Goal: Information Seeking & Learning: Learn about a topic

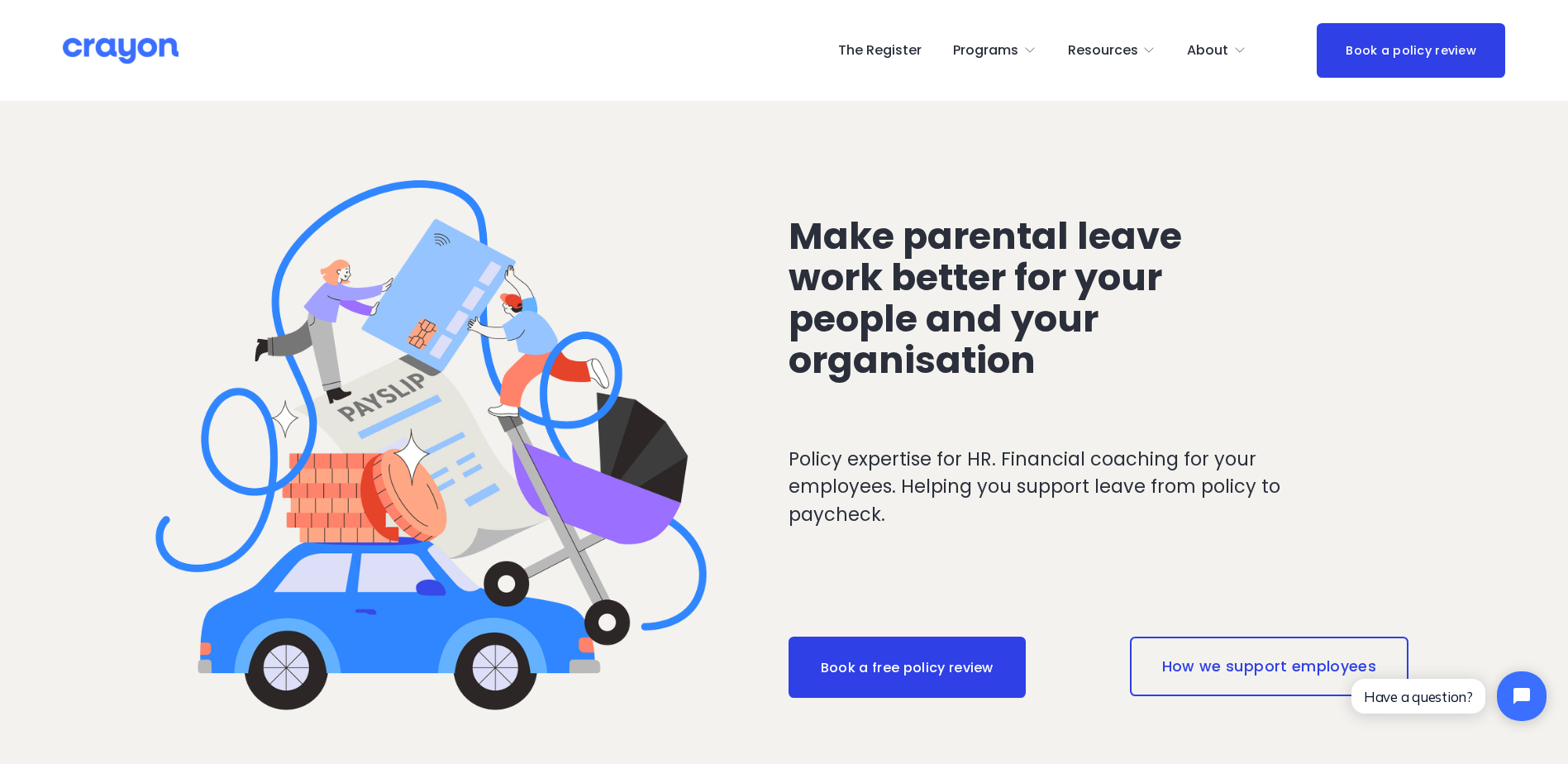
click at [0, 0] on span "Launch: New Grads" at bounding box center [0, 0] width 0 height 0
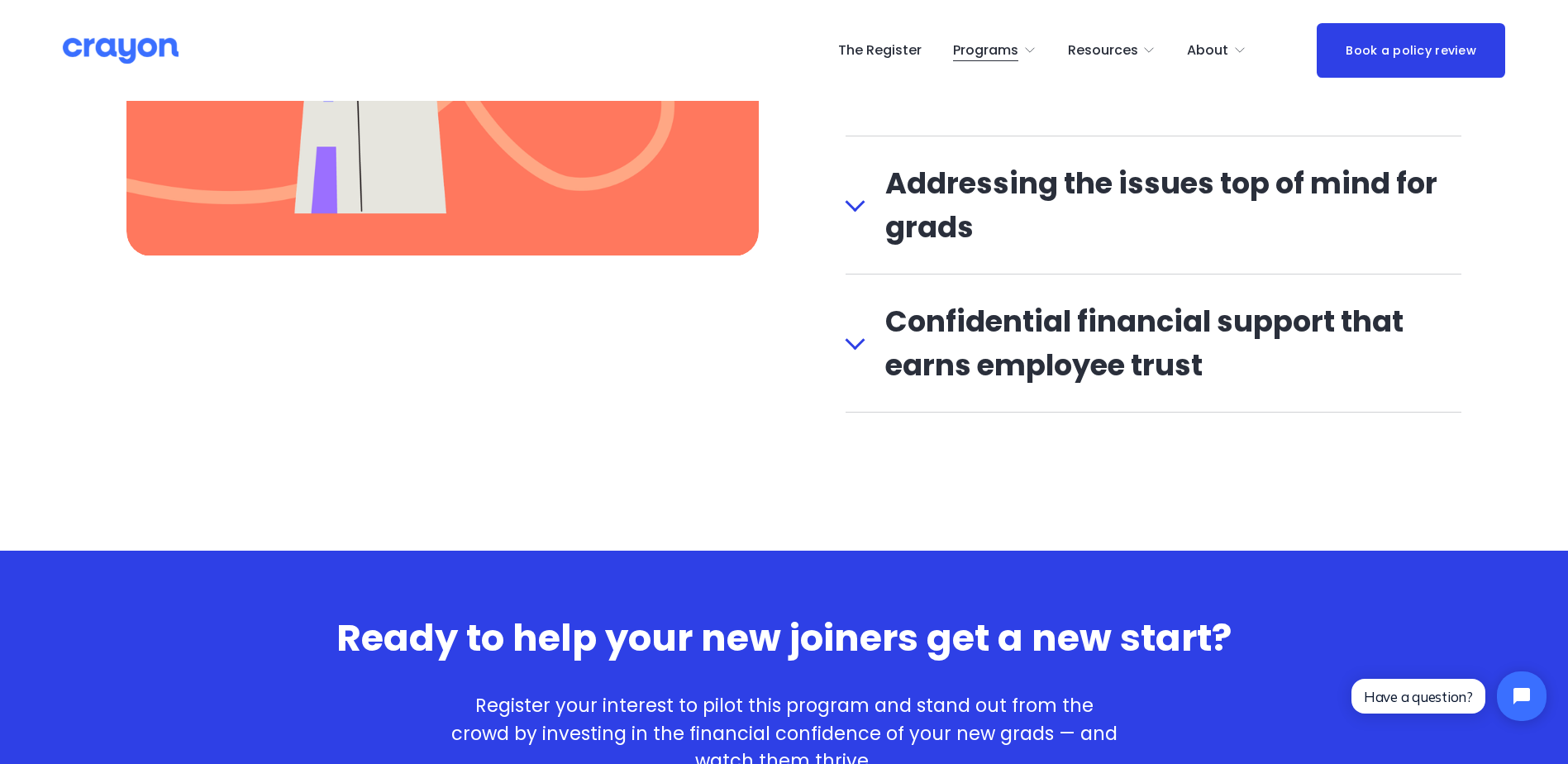
scroll to position [1759, 0]
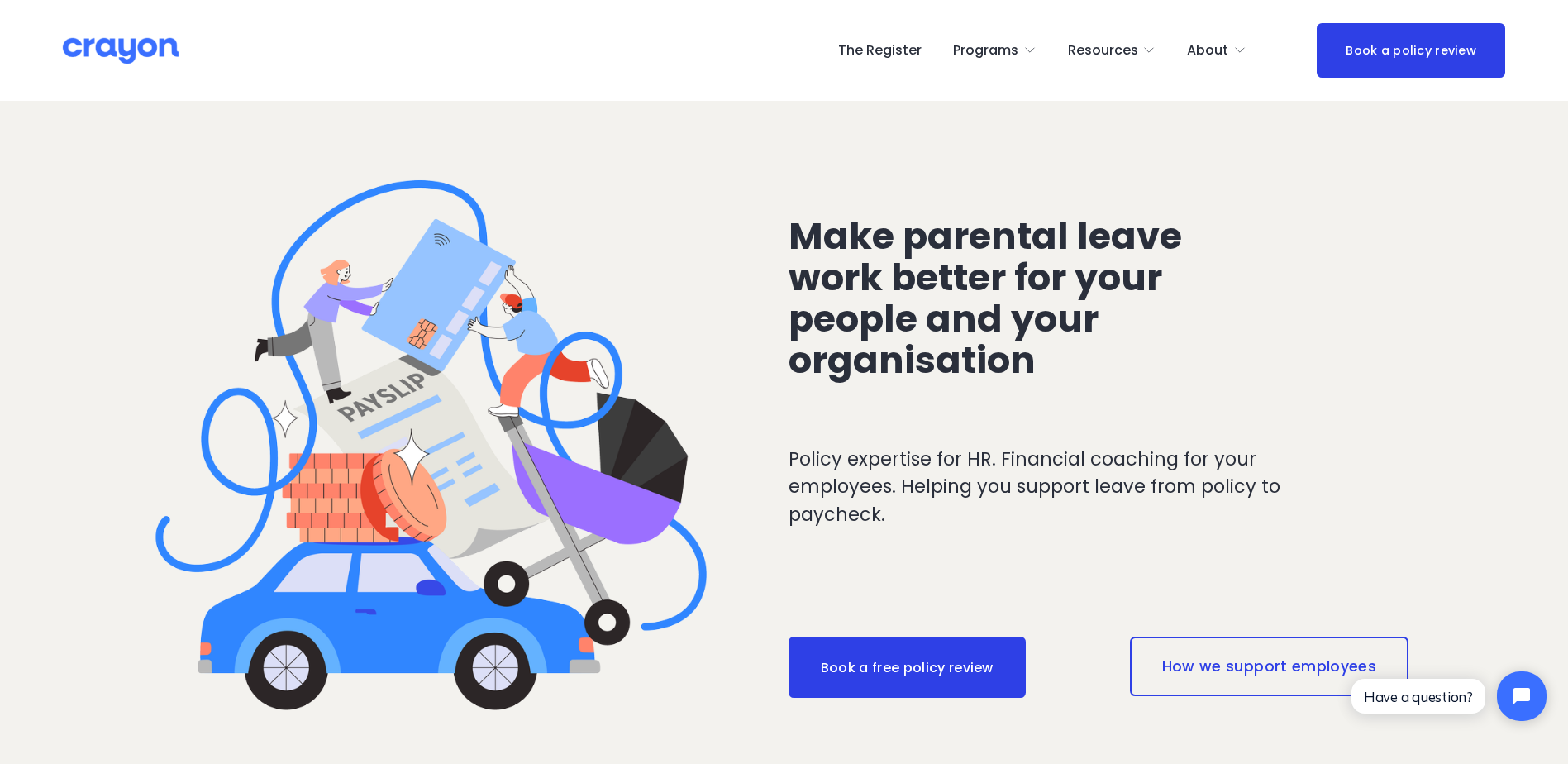
click at [0, 0] on span "Nest: Baby Prep" at bounding box center [0, 0] width 0 height 0
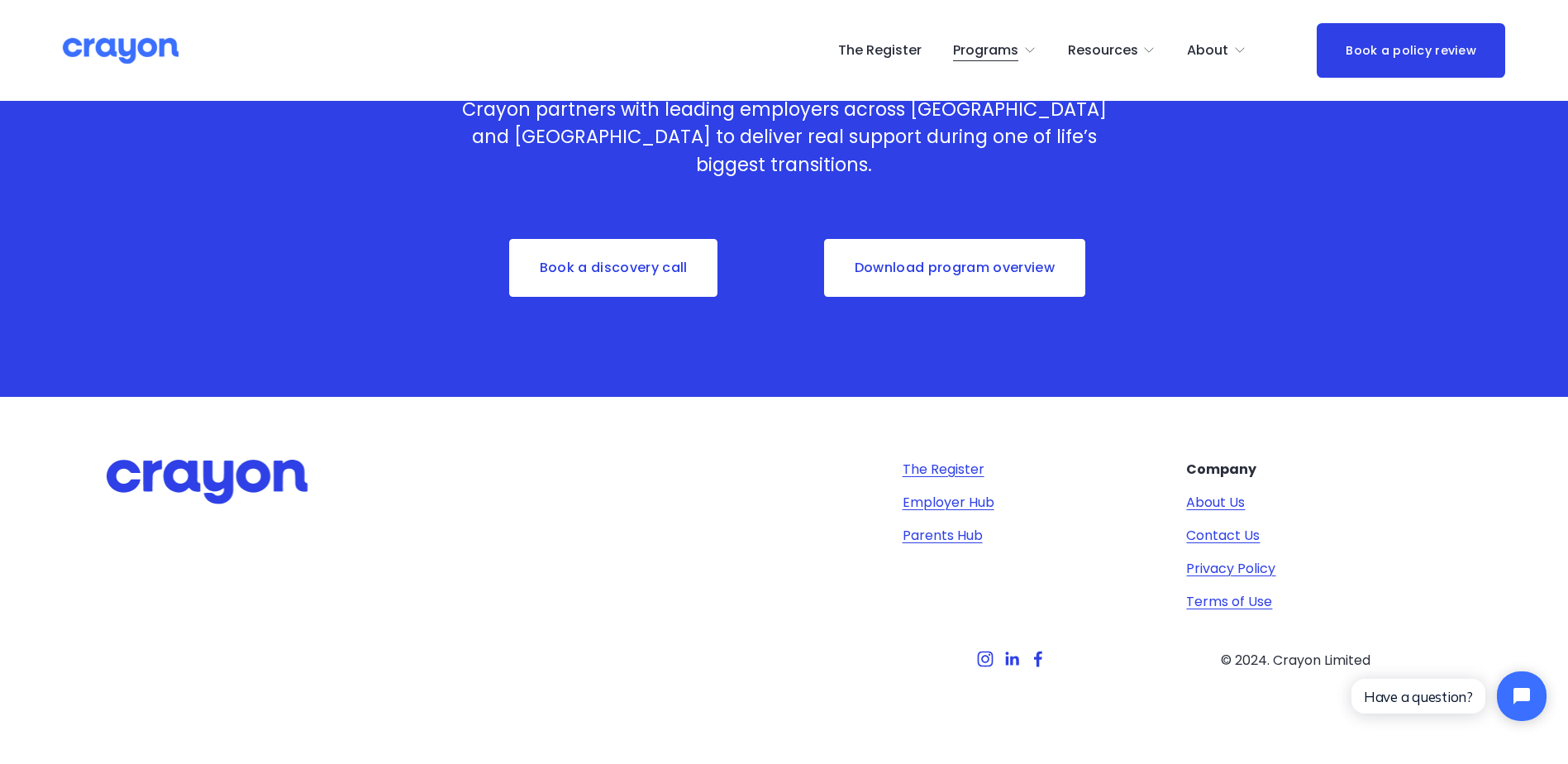
scroll to position [5456, 0]
